Goal: Navigation & Orientation: Find specific page/section

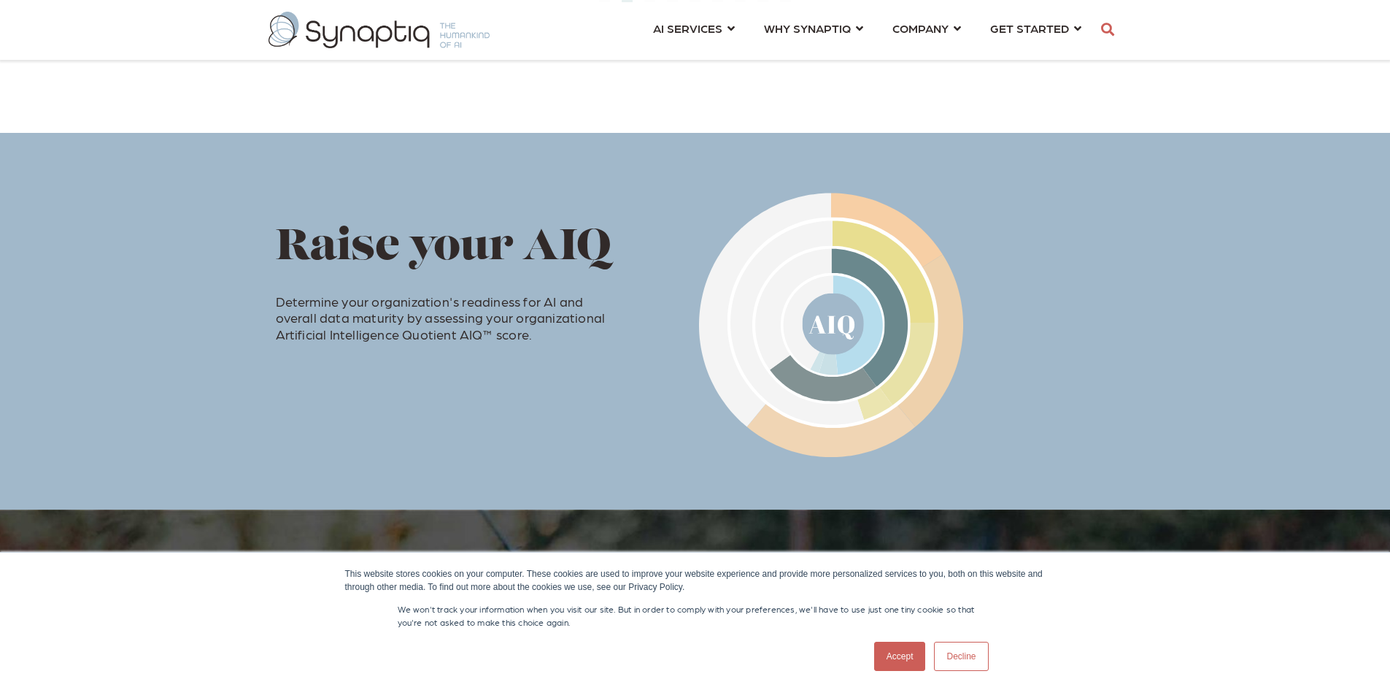
scroll to position [730, 0]
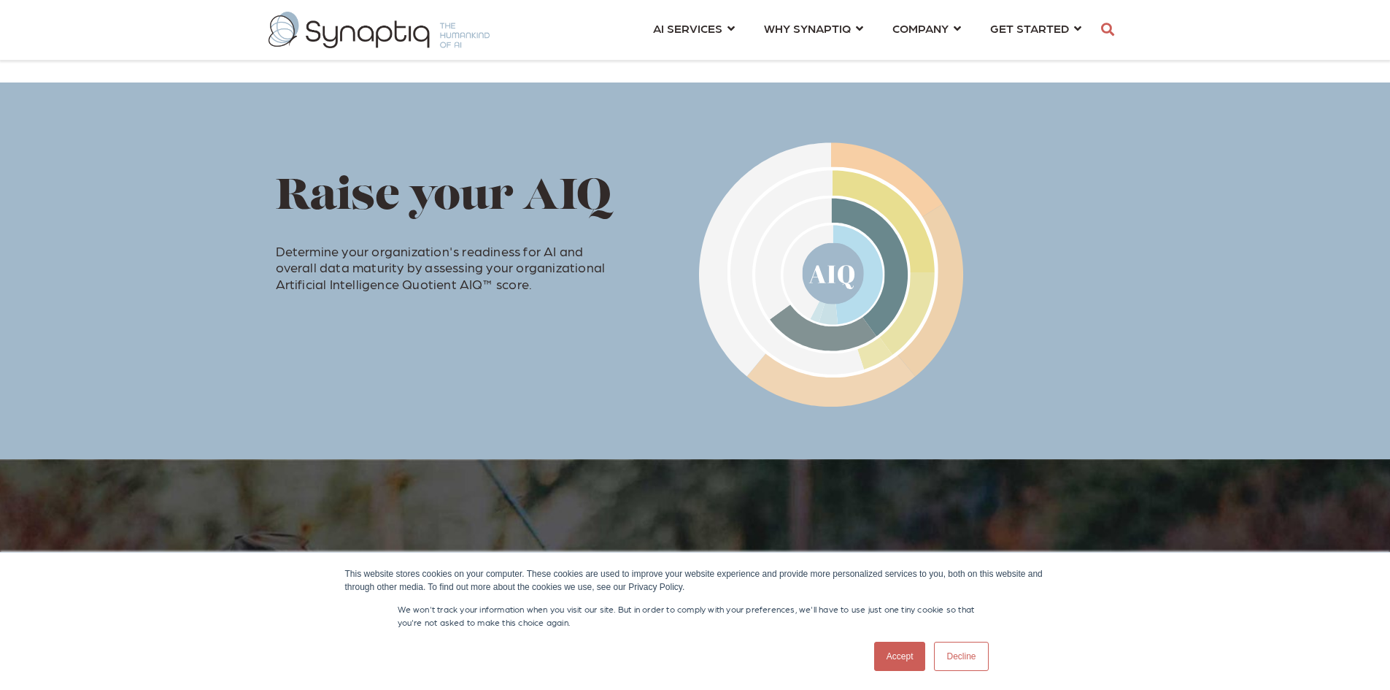
click at [898, 655] on link "Accept" at bounding box center [900, 656] width 52 height 29
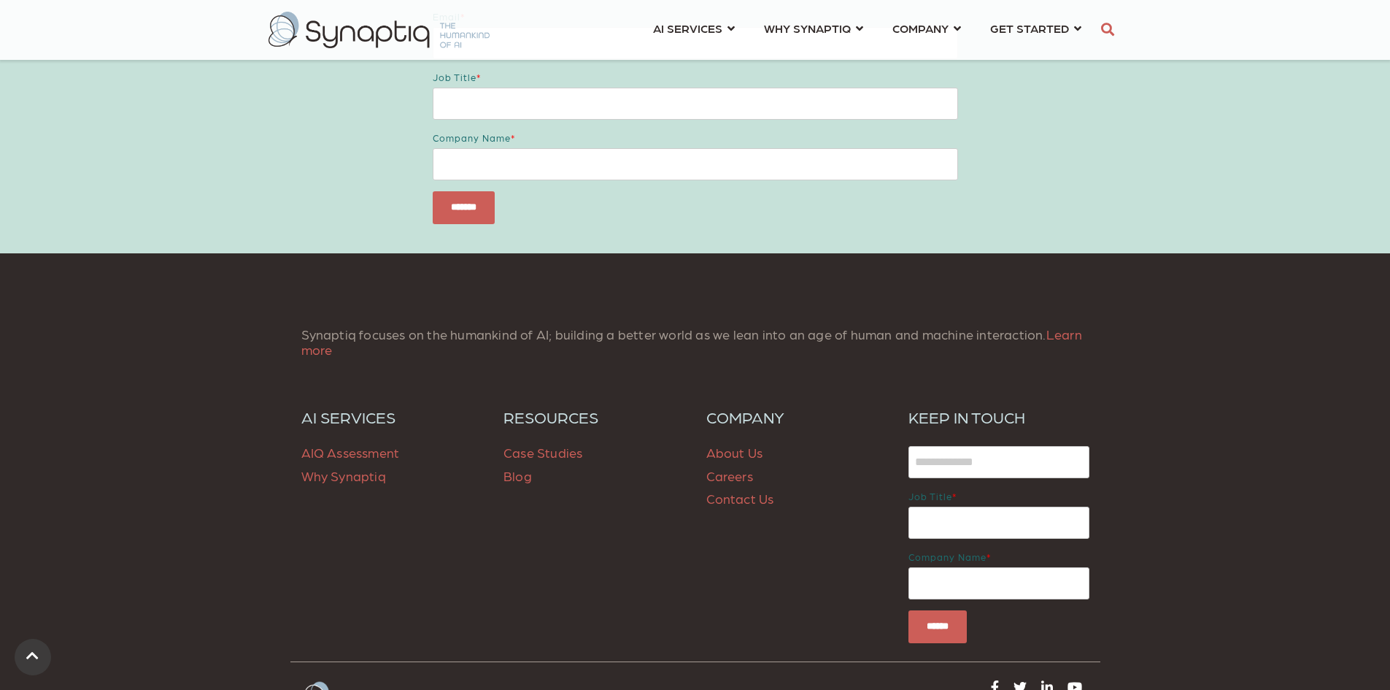
scroll to position [1971, 0]
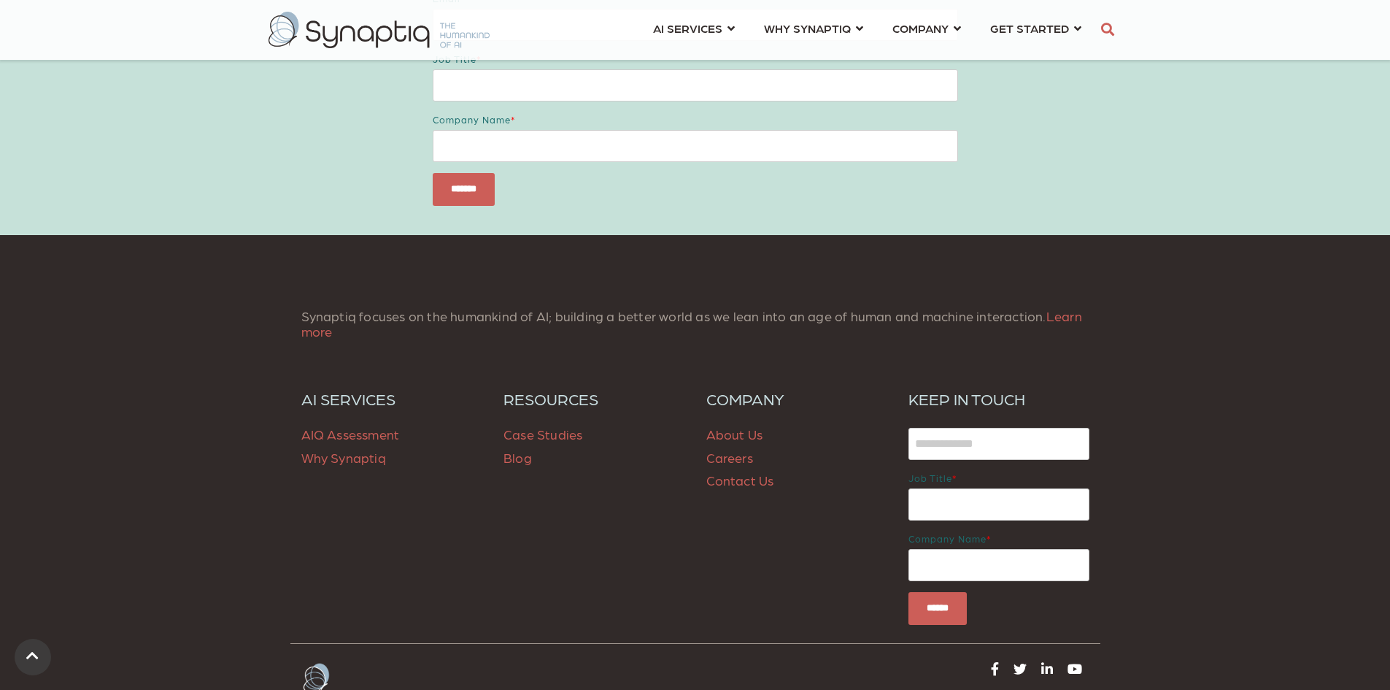
click at [732, 481] on link "Contact Us" at bounding box center [740, 479] width 68 height 15
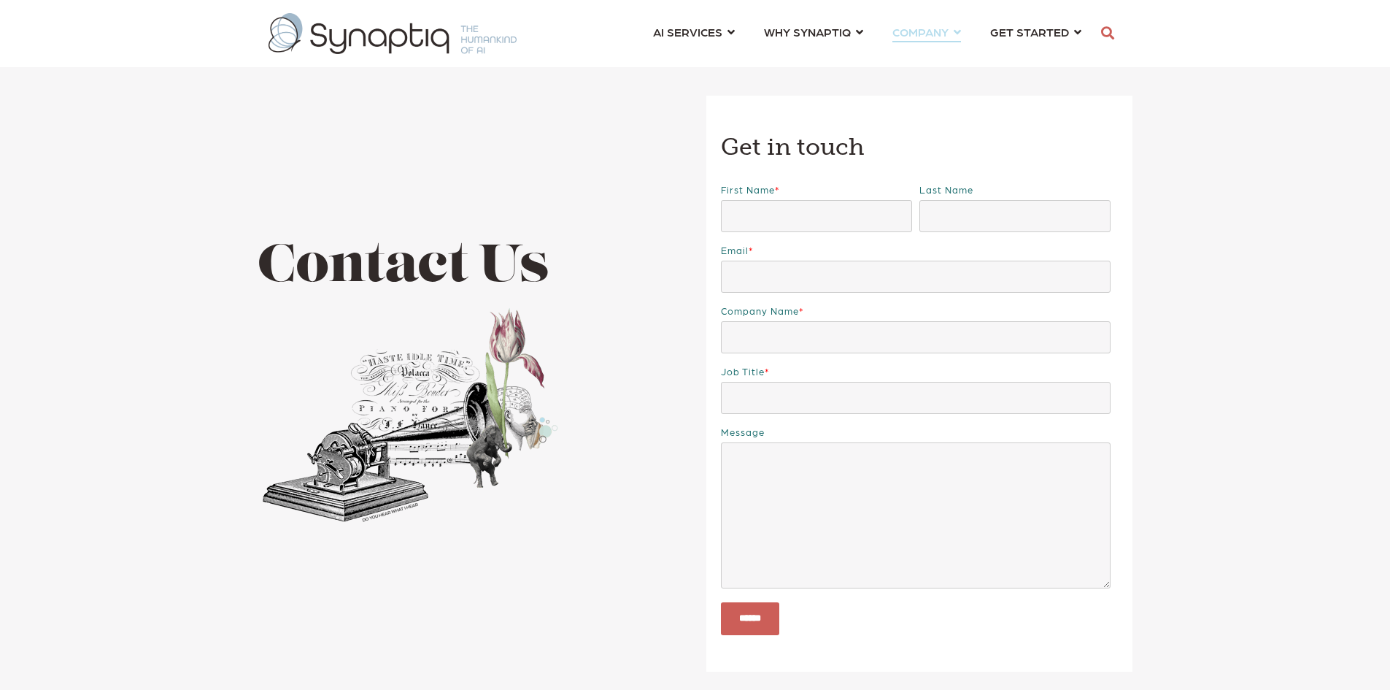
click at [954, 32] on link "COMPANY ⇲ Learn About Us Events Why We Exist How We Work How We Think Careers ⇲…" at bounding box center [927, 31] width 69 height 27
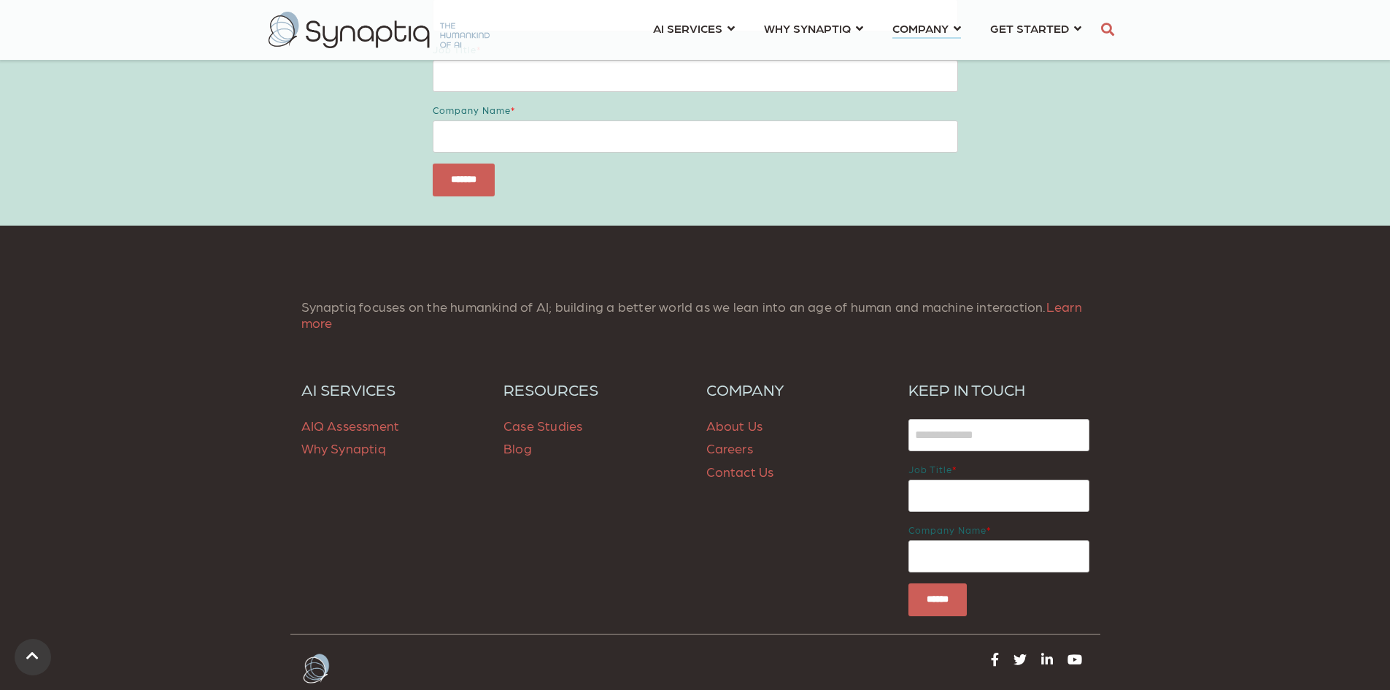
scroll to position [5766, 0]
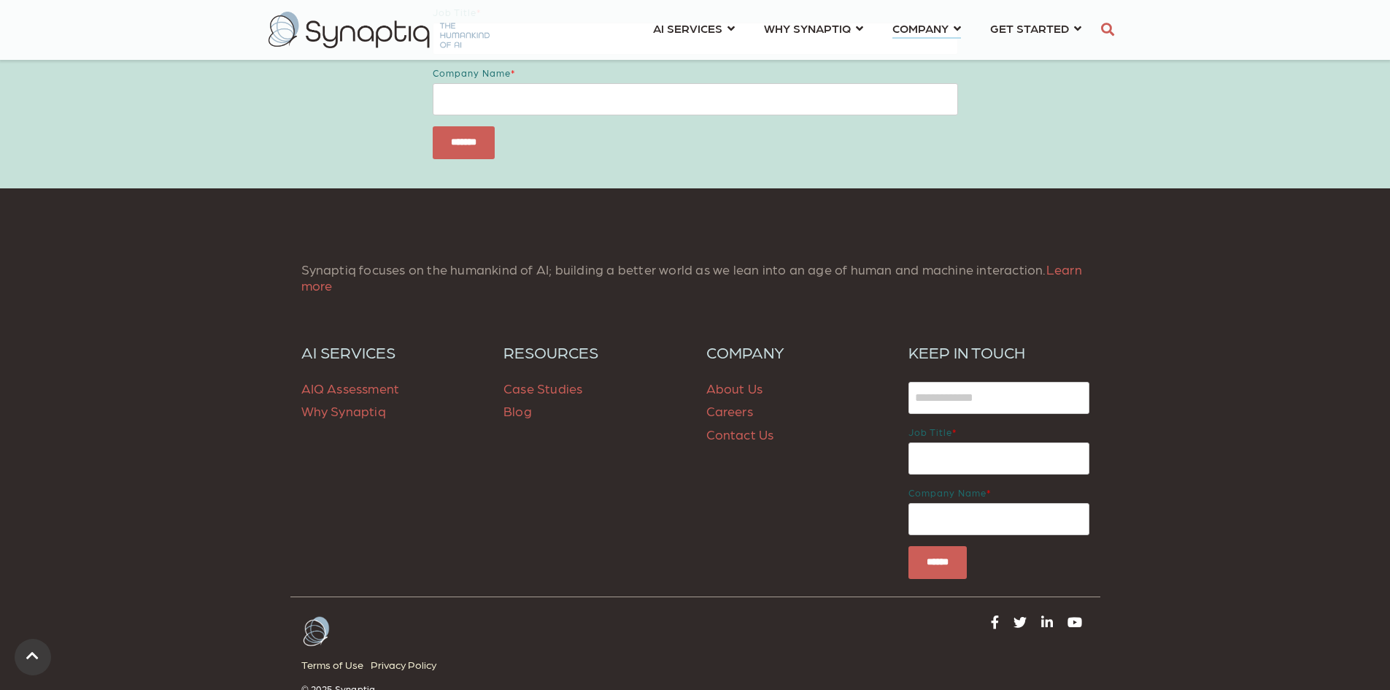
click at [723, 396] on link "About Us" at bounding box center [734, 387] width 57 height 15
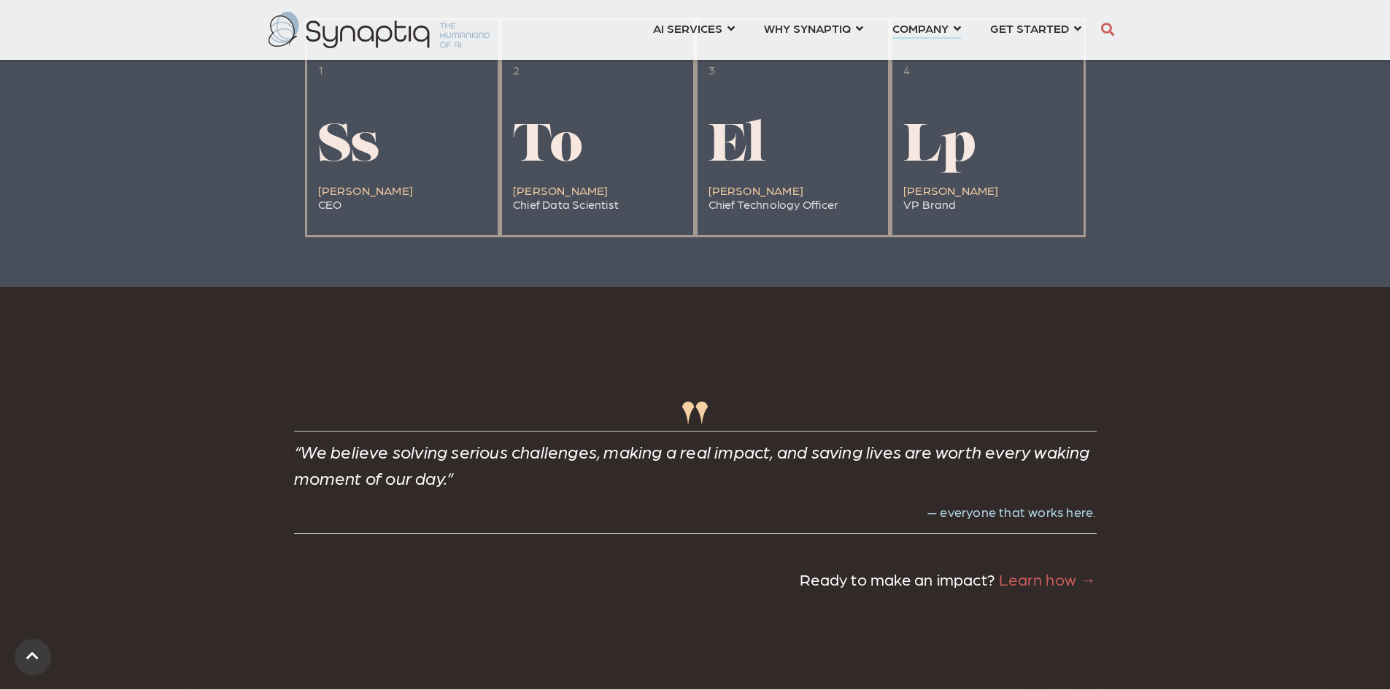
scroll to position [3576, 0]
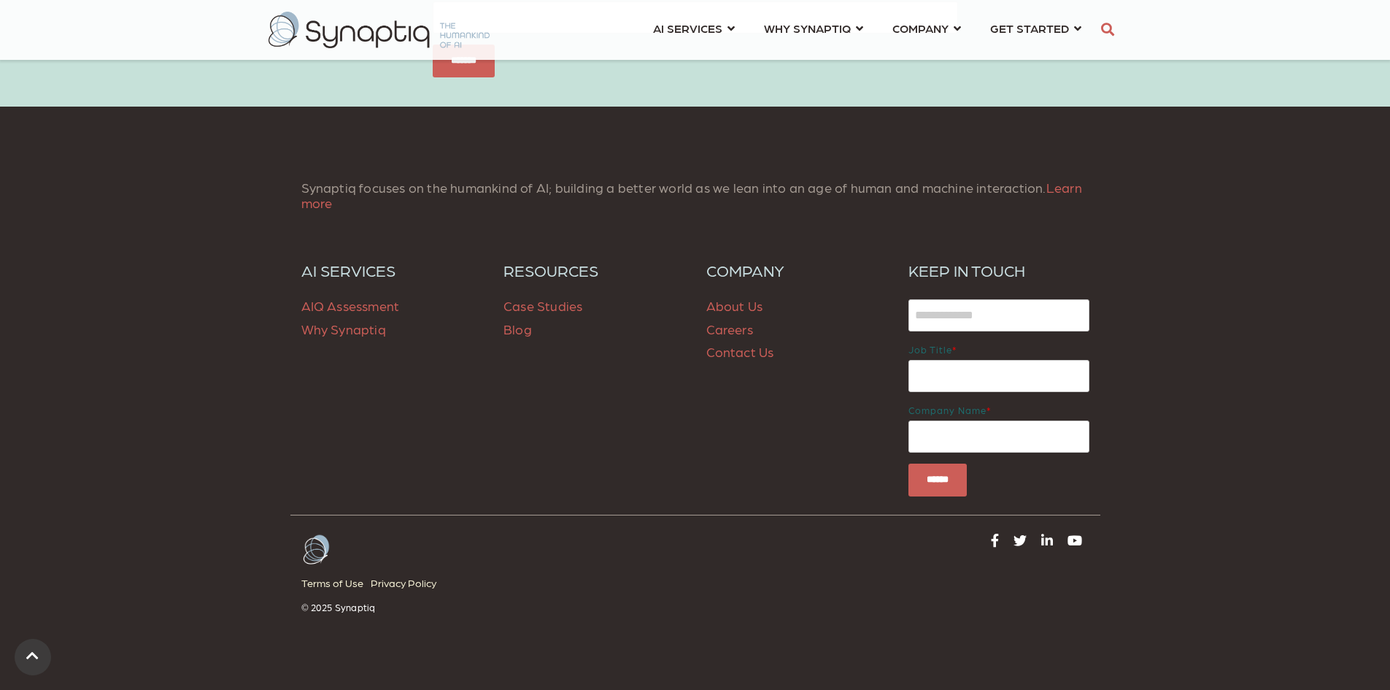
scroll to position [2127, 0]
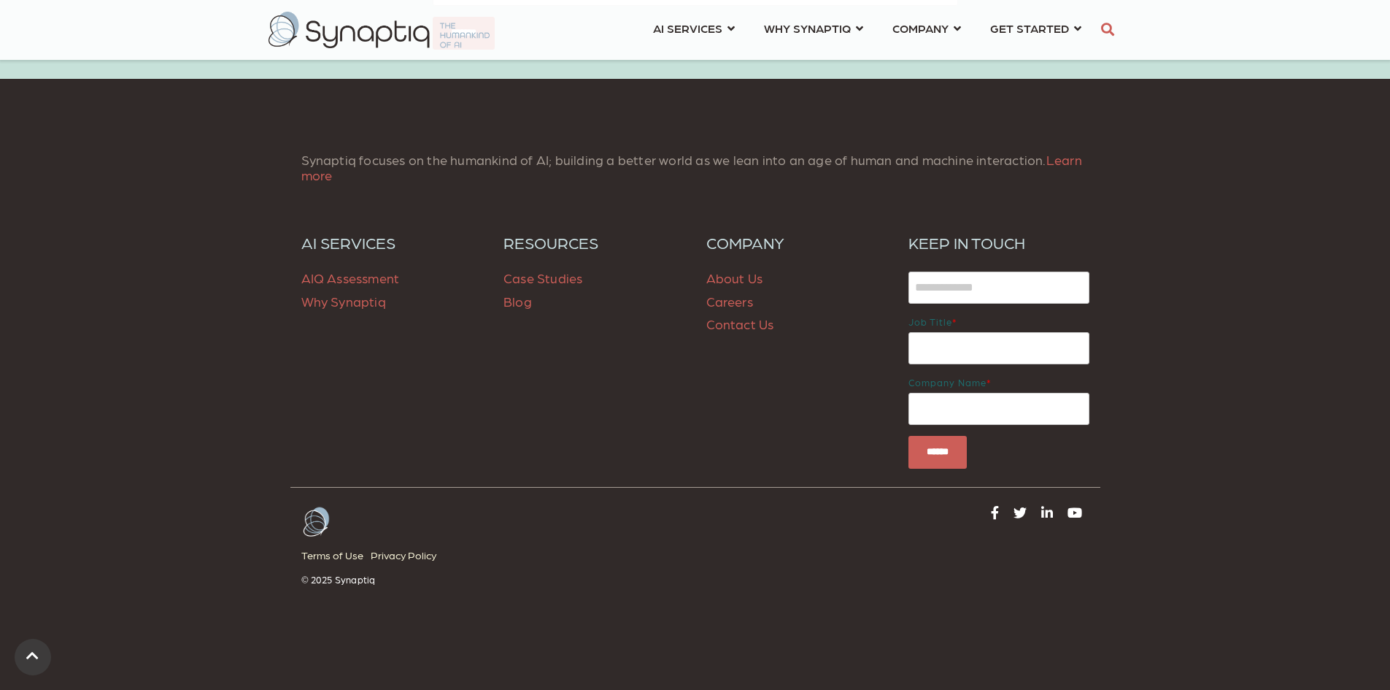
click at [737, 279] on link "About Us" at bounding box center [734, 277] width 57 height 15
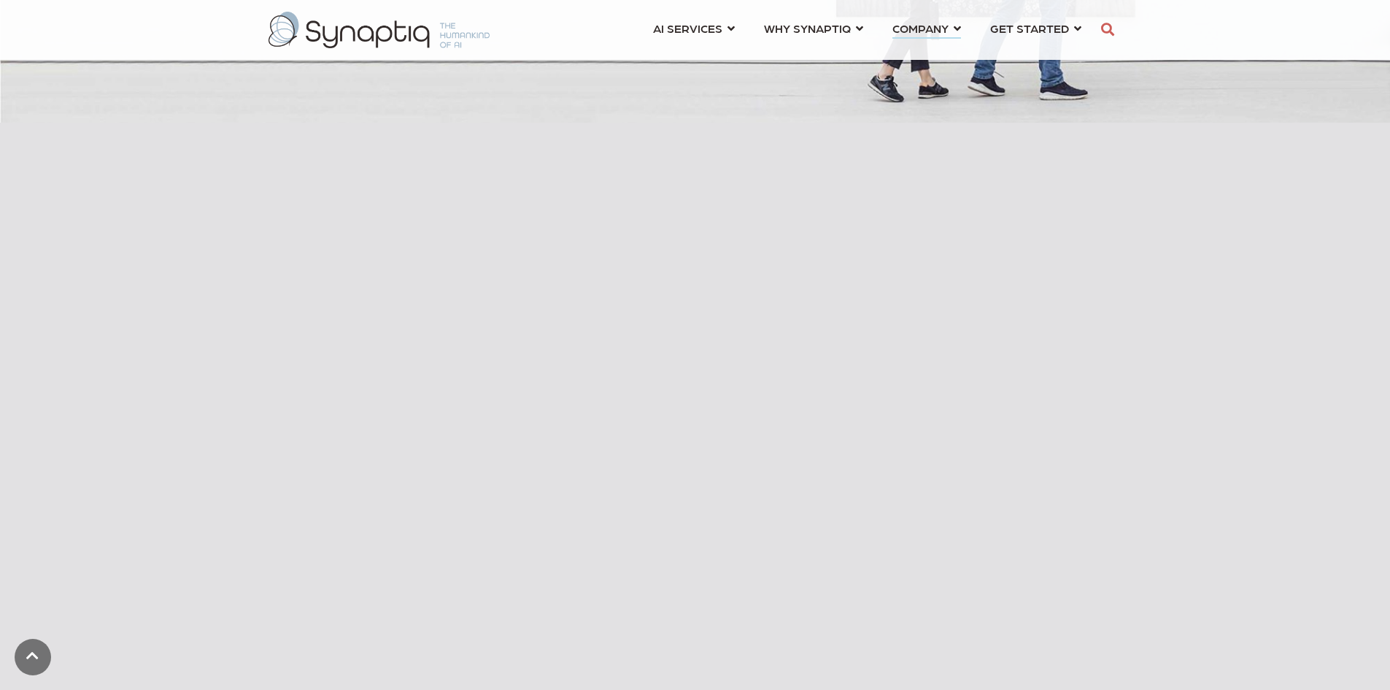
scroll to position [438, 0]
click at [1223, 34] on header "AI SERVICES ⇲ By Industry Construction & Real Estate Healthcare Legal Governmen…" at bounding box center [695, 30] width 1390 height 60
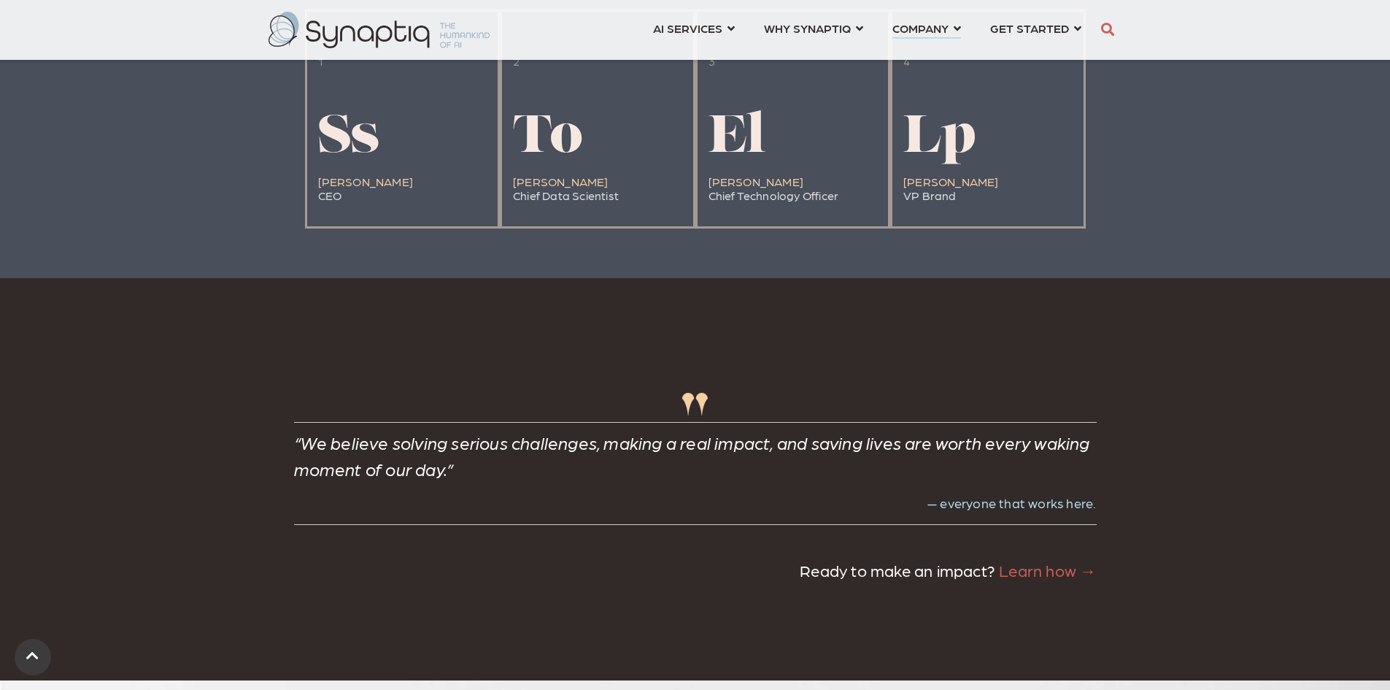
scroll to position [3503, 0]
